Goal: Task Accomplishment & Management: Manage account settings

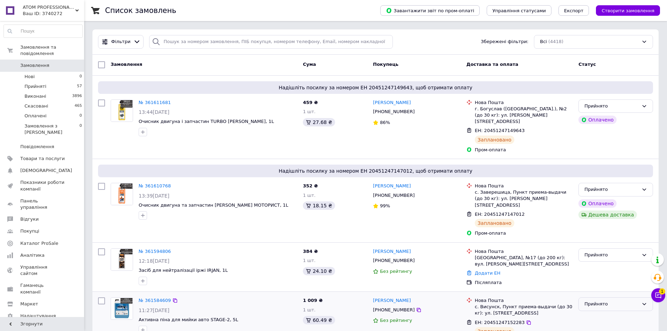
click at [650, 297] on div "Прийнято" at bounding box center [615, 304] width 75 height 14
click at [657, 293] on icon at bounding box center [658, 295] width 6 height 6
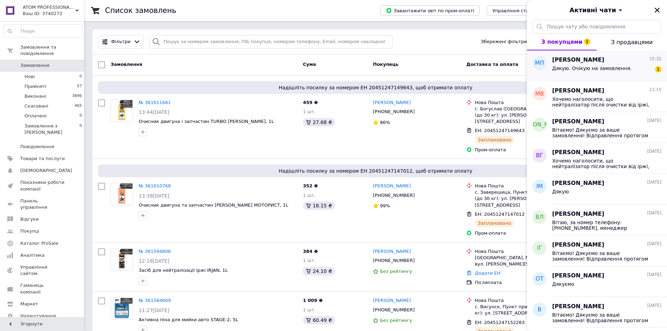
click at [596, 79] on div "[PERSON_NAME] 15:32 Дякую. Очікую на замовлення. 1" at bounding box center [609, 65] width 115 height 31
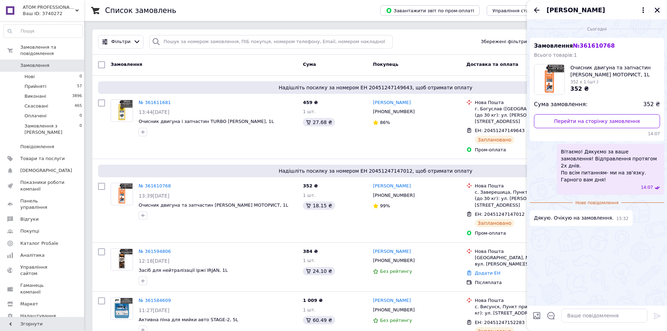
click at [660, 9] on icon "Закрити" at bounding box center [657, 10] width 6 height 6
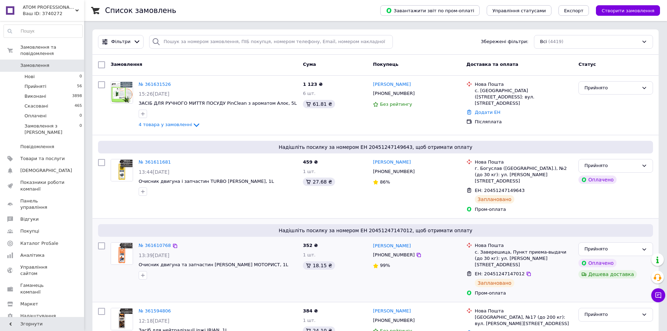
scroll to position [47, 0]
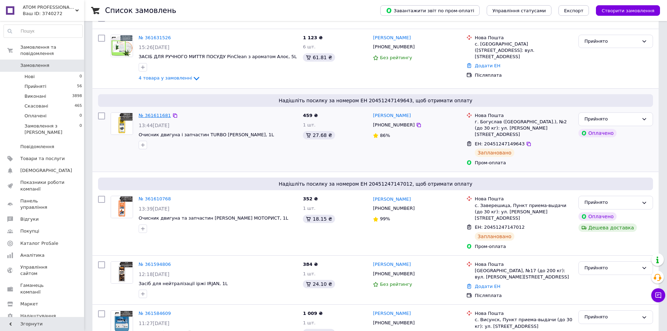
click at [156, 113] on link "№ 361611681" at bounding box center [155, 115] width 32 height 5
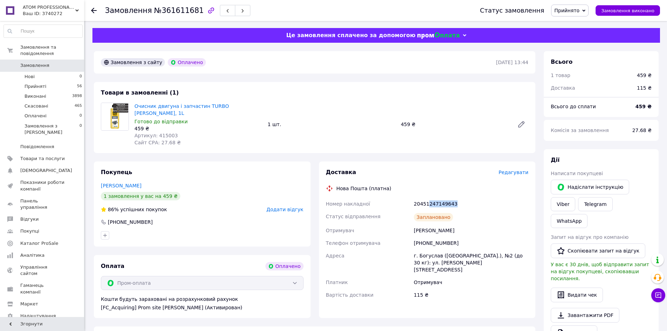
drag, startPoint x: 426, startPoint y: 195, endPoint x: 454, endPoint y: 199, distance: 28.3
click at [454, 199] on div "20451247149643" at bounding box center [470, 203] width 117 height 13
click at [516, 224] on div "Василенко Олександр" at bounding box center [470, 230] width 117 height 13
click at [37, 11] on div "Ваш ID: 3740272" at bounding box center [53, 14] width 61 height 6
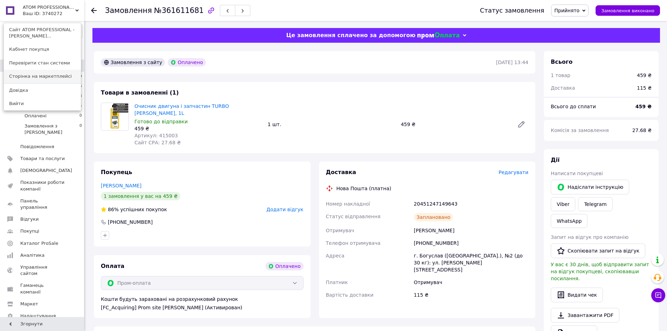
drag, startPoint x: 89, startPoint y: 172, endPoint x: 77, endPoint y: 76, distance: 96.7
click at [89, 172] on div "Замовлення №361611681 Статус замовлення Прийнято Виконано Скасовано Оплачено За…" at bounding box center [375, 283] width 581 height 524
click at [88, 31] on div "Замовлення №361611681 Статус замовлення Прийнято Виконано Скасовано Оплачено За…" at bounding box center [375, 283] width 581 height 524
click at [73, 11] on div "ATOM PROFESSIONAL - Інтернет магазин автохімії Ваш ID: 3740272 Сайт ATOM PROFES…" at bounding box center [42, 10] width 84 height 21
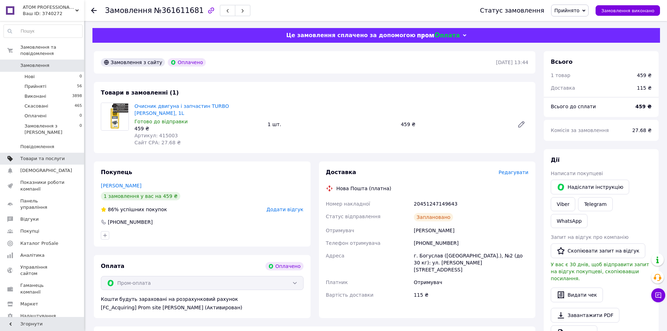
click at [44, 155] on span "Товари та послуги" at bounding box center [42, 158] width 44 height 6
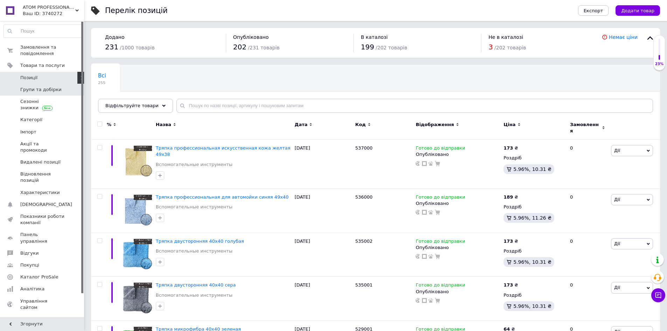
click at [28, 92] on span "Групи та добірки" at bounding box center [40, 89] width 41 height 6
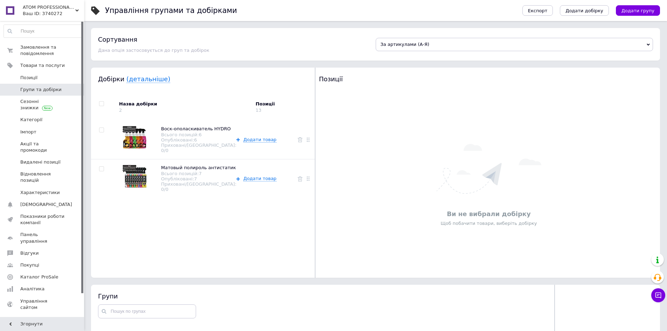
click at [43, 15] on div "Ваш ID: 3740272" at bounding box center [53, 14] width 61 height 6
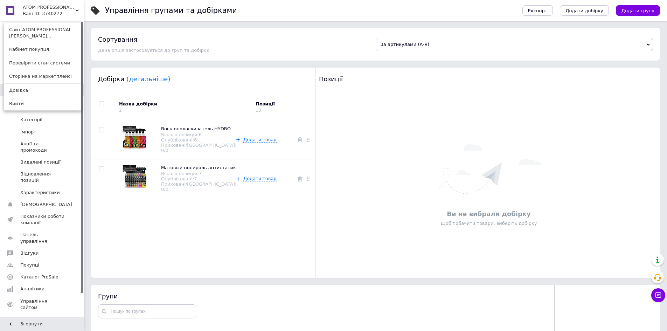
click at [89, 26] on div "Управління групами та добірками Експорт Додати добірку Додати групу Сортування …" at bounding box center [375, 293] width 583 height 587
click at [73, 10] on span "ATOM PROFESSIONAL - Інтернет магазин автохімії" at bounding box center [49, 7] width 53 height 6
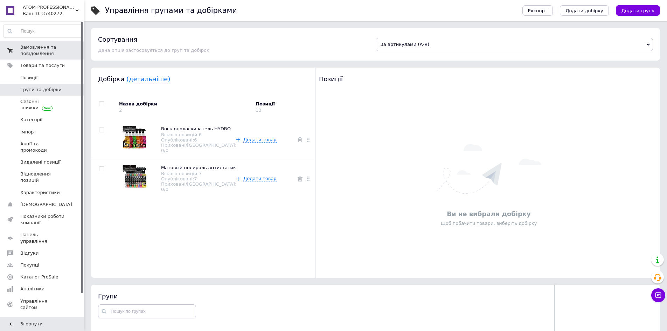
click at [51, 49] on span "Замовлення та повідомлення" at bounding box center [42, 50] width 44 height 13
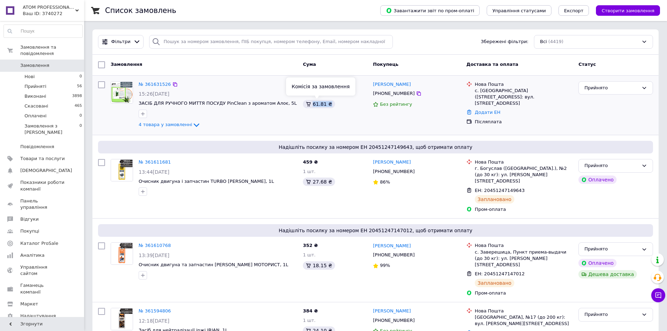
drag, startPoint x: 335, startPoint y: 108, endPoint x: 307, endPoint y: 106, distance: 28.4
click at [307, 106] on div "1 123 ₴ 6 шт. 61.81 ₴" at bounding box center [335, 105] width 70 height 54
click at [405, 44] on div "Фільтри Збережені фільтри: Всі (4419)" at bounding box center [375, 42] width 560 height 14
click at [42, 240] on span "Каталог ProSale" at bounding box center [39, 243] width 38 height 6
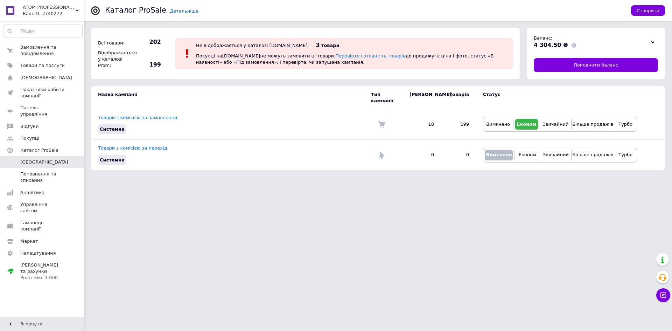
click at [193, 177] on html "ATOM PROFESSIONAL - Інтернет магазин автохімії Ваш ID: 3740272 Сайт ATOM PROFES…" at bounding box center [336, 88] width 672 height 177
click at [53, 274] on div "Prom мікс 1 000" at bounding box center [42, 277] width 44 height 6
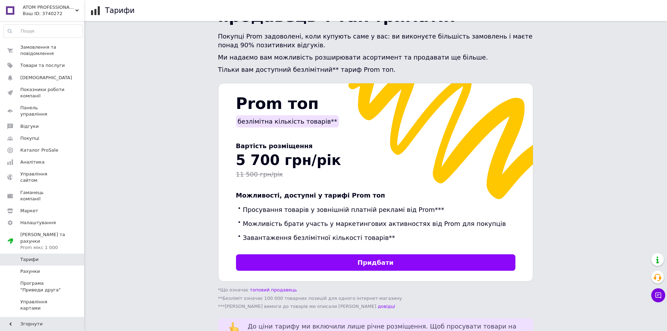
scroll to position [93, 0]
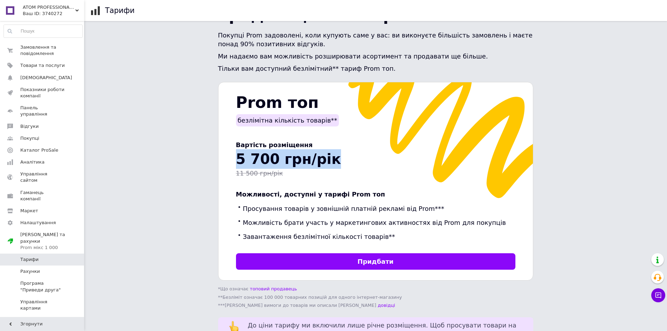
drag, startPoint x: 344, startPoint y: 153, endPoint x: 222, endPoint y: 155, distance: 121.5
click at [222, 155] on div "Prom топ безлімітна кількість товарів** Вартість розміщення 5 700 грн/рік 11 50…" at bounding box center [375, 181] width 315 height 199
click at [30, 148] on link "Каталог ProSale" at bounding box center [43, 150] width 86 height 12
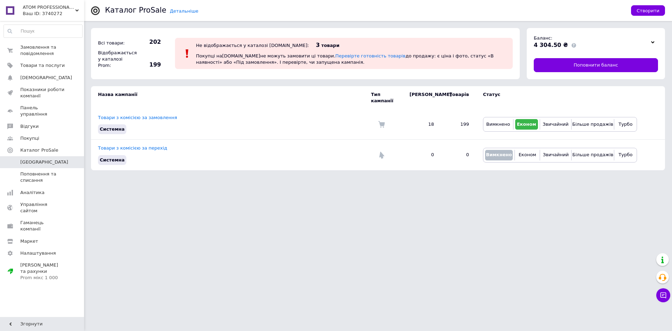
click at [126, 177] on html "ATOM PROFESSIONAL - Інтернет магазин автохімії Ваш ID: 3740272 Сайт ATOM PROFES…" at bounding box center [336, 88] width 672 height 177
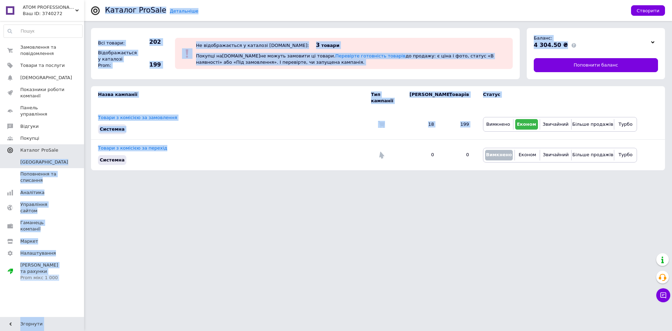
drag, startPoint x: 173, startPoint y: 144, endPoint x: 76, endPoint y: 145, distance: 97.3
click at [76, 145] on div "ATOM PROFESSIONAL - Інтернет магазин автохімії Ваш ID: 3740272 Сайт ATOM PROFES…" at bounding box center [336, 88] width 672 height 177
click at [221, 177] on html "ATOM PROFESSIONAL - Інтернет магазин автохімії Ваш ID: 3740272 Сайт ATOM PROFES…" at bounding box center [336, 88] width 672 height 177
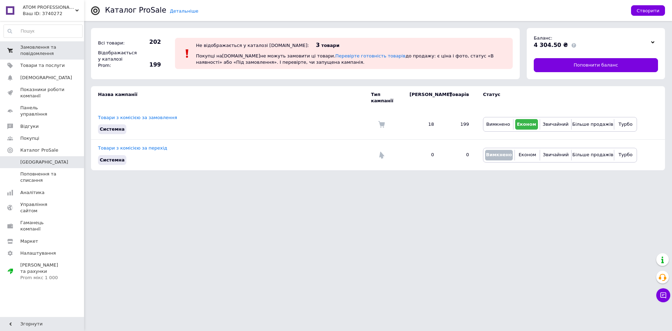
click at [33, 46] on span "Замовлення та повідомлення" at bounding box center [42, 50] width 44 height 13
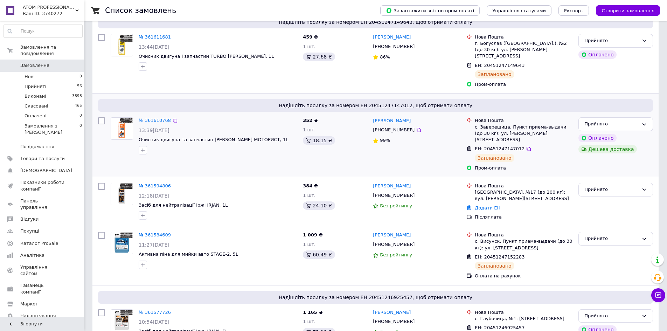
scroll to position [140, 0]
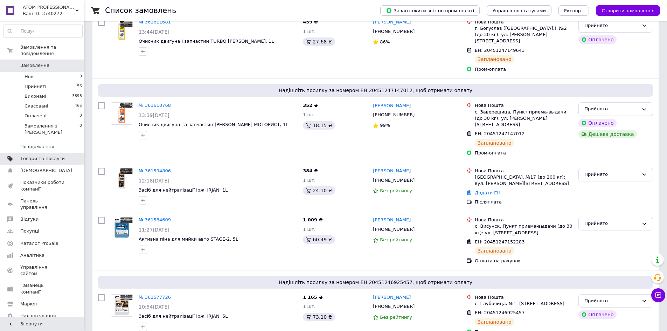
click at [55, 155] on span "Товари та послуги" at bounding box center [42, 158] width 44 height 6
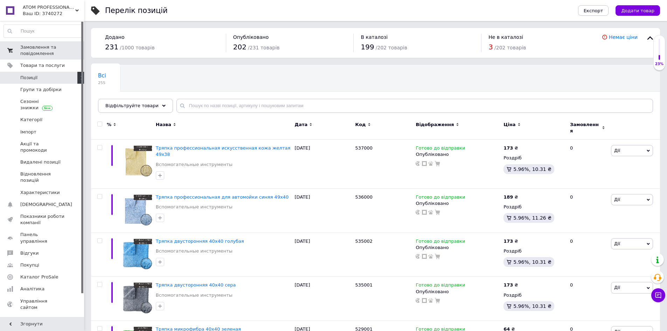
click at [42, 47] on span "Замовлення та повідомлення" at bounding box center [42, 50] width 44 height 13
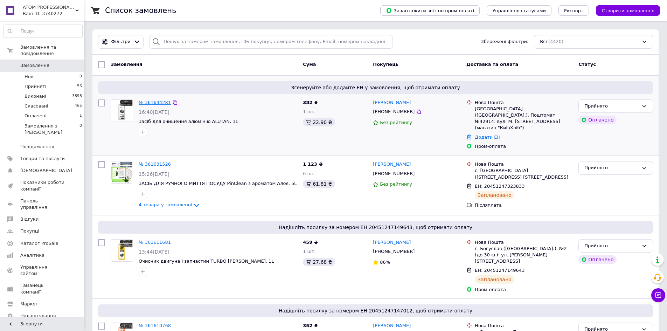
click at [159, 103] on link "№ 361644281" at bounding box center [155, 102] width 32 height 5
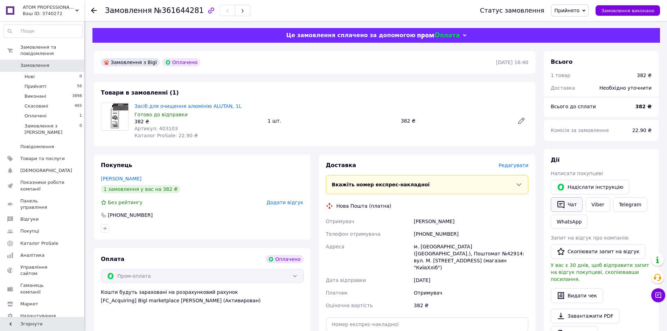
click at [567, 207] on button "Чат" at bounding box center [567, 204] width 32 height 15
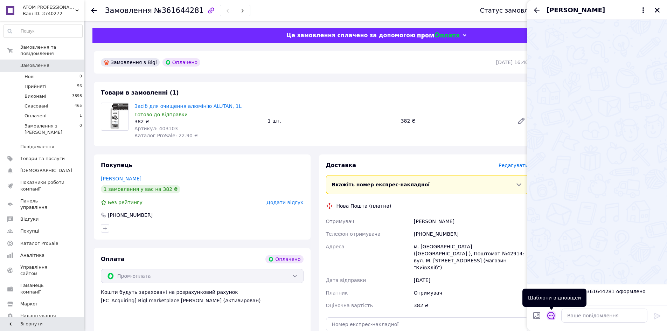
click at [552, 316] on icon "Відкрити шаблони відповідей" at bounding box center [550, 315] width 7 height 7
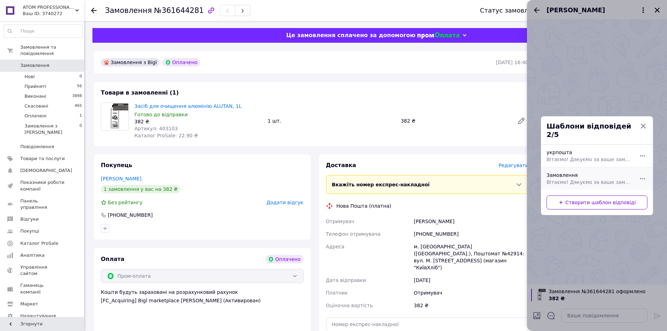
click at [589, 179] on span "Вітаємо! Дякуємо за ваше замовлення! Відправлення протягом 2х днів. По всім пит…" at bounding box center [588, 182] width 85 height 7
type textarea "Вітаємо! Дякуємо за ваше замовлення! Відправлення протягом 2х днів. По всім пит…"
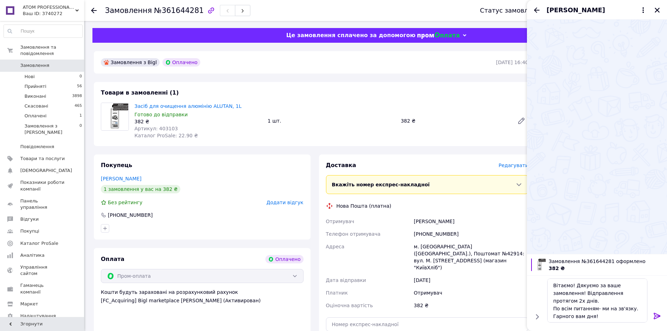
drag, startPoint x: 657, startPoint y: 317, endPoint x: 505, endPoint y: 174, distance: 208.7
click at [657, 317] on icon at bounding box center [657, 316] width 8 height 8
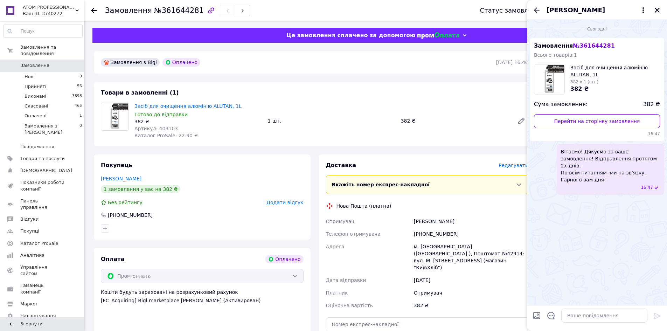
click at [93, 9] on icon at bounding box center [94, 11] width 6 height 6
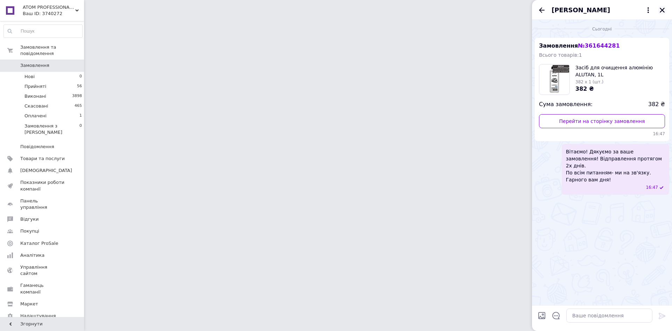
click at [662, 12] on icon "Закрити" at bounding box center [662, 10] width 6 height 6
